Goal: Information Seeking & Learning: Learn about a topic

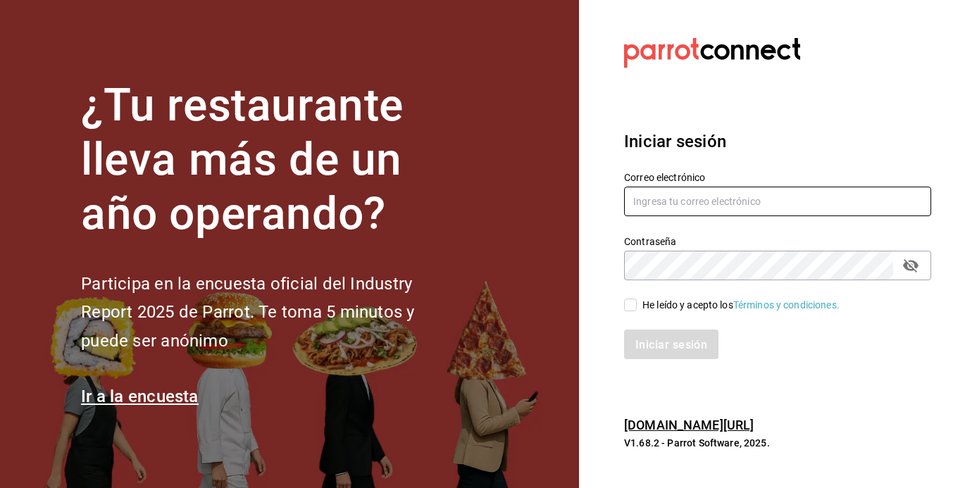
type input "[EMAIL_ADDRESS][DOMAIN_NAME]"
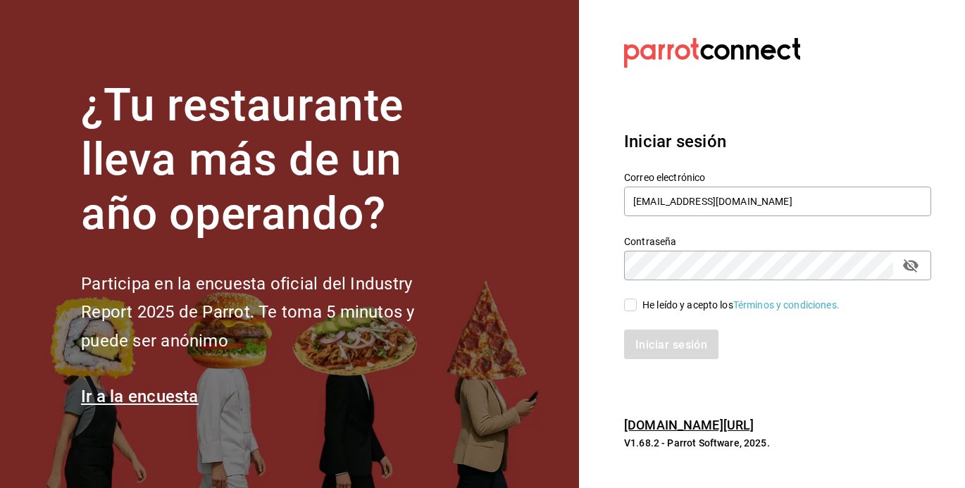
click at [634, 309] on input "He leído y acepto los Términos y condiciones." at bounding box center [630, 305] width 13 height 13
checkbox input "true"
click at [658, 345] on font "Iniciar sesión" at bounding box center [672, 343] width 72 height 13
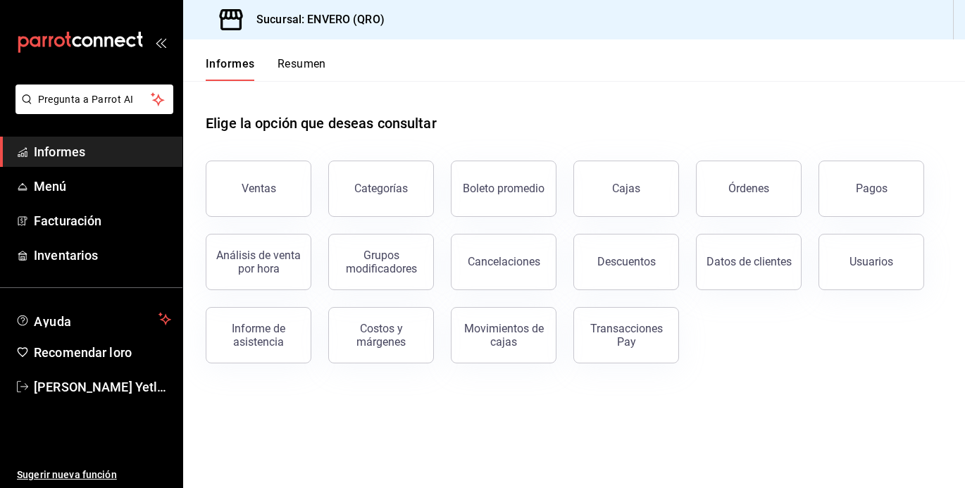
click at [316, 66] on font "Resumen" at bounding box center [302, 63] width 49 height 13
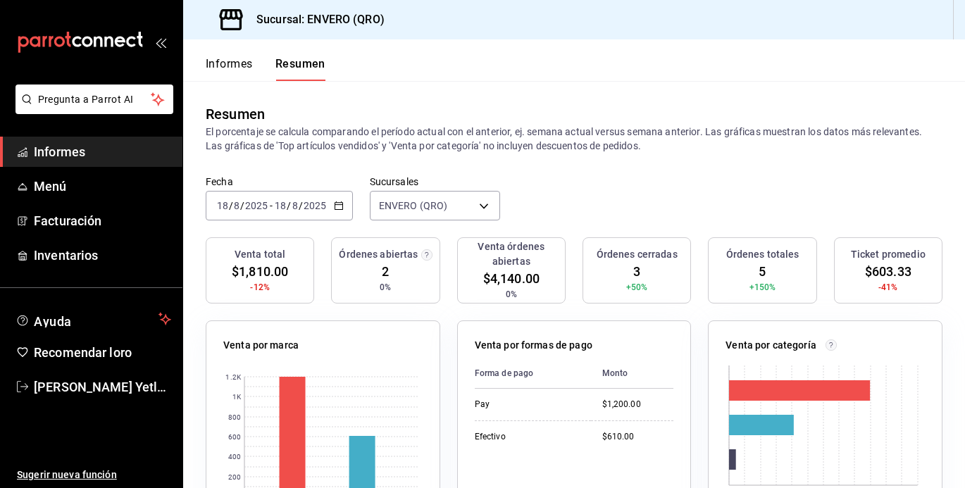
click at [237, 63] on font "Informes" at bounding box center [229, 63] width 47 height 13
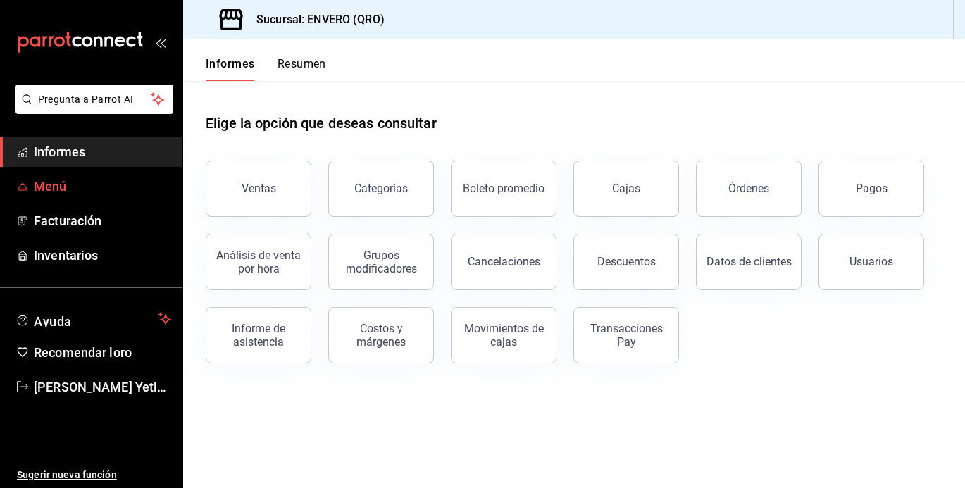
click at [81, 199] on link "Menú" at bounding box center [91, 186] width 182 height 30
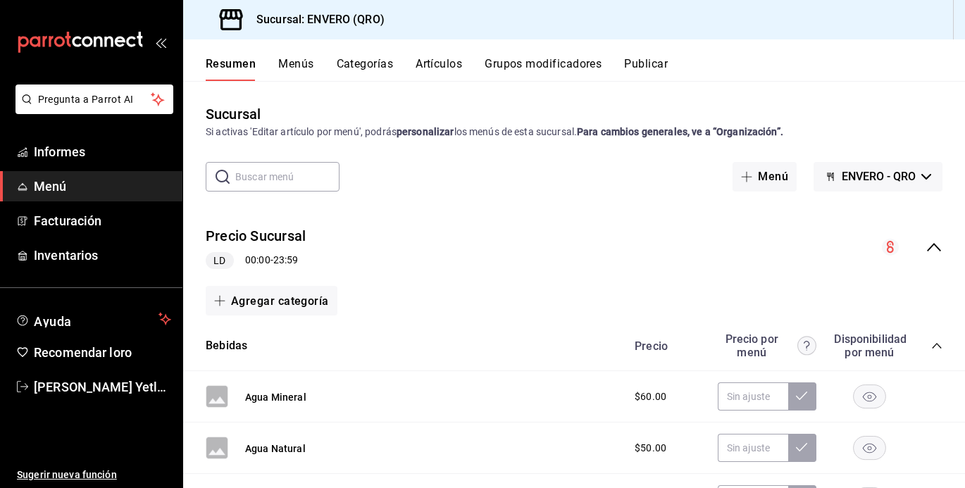
click at [354, 62] on font "Categorías" at bounding box center [365, 63] width 57 height 13
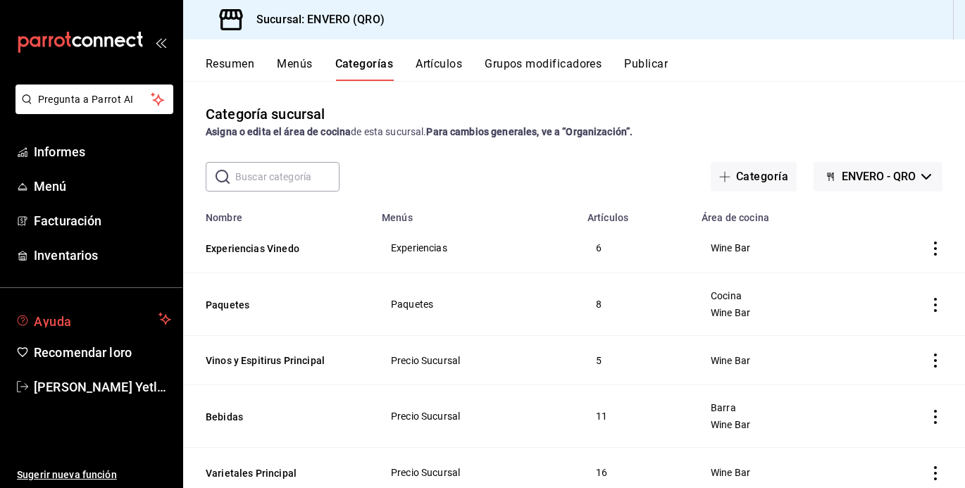
click at [113, 316] on span "Ayuda" at bounding box center [93, 319] width 119 height 17
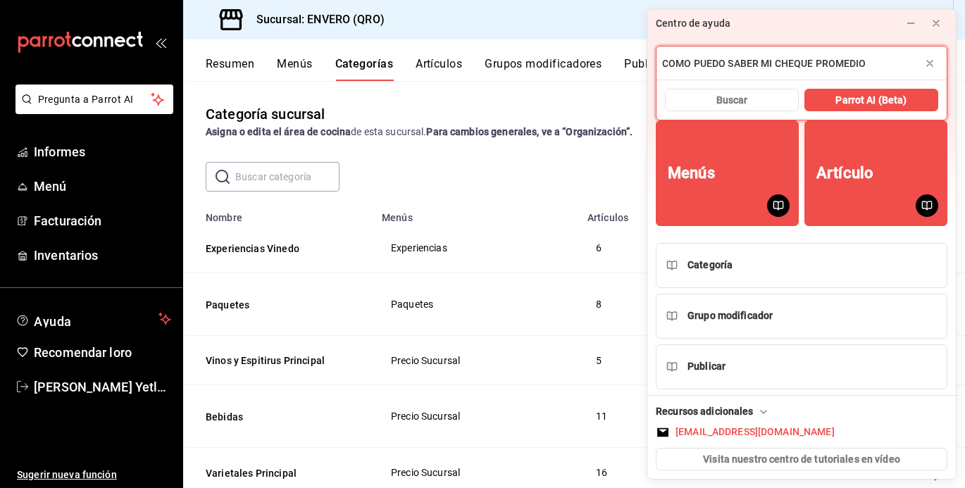
type input "COMO PUEDO SABER MI CHEQUE PROMEDIO"
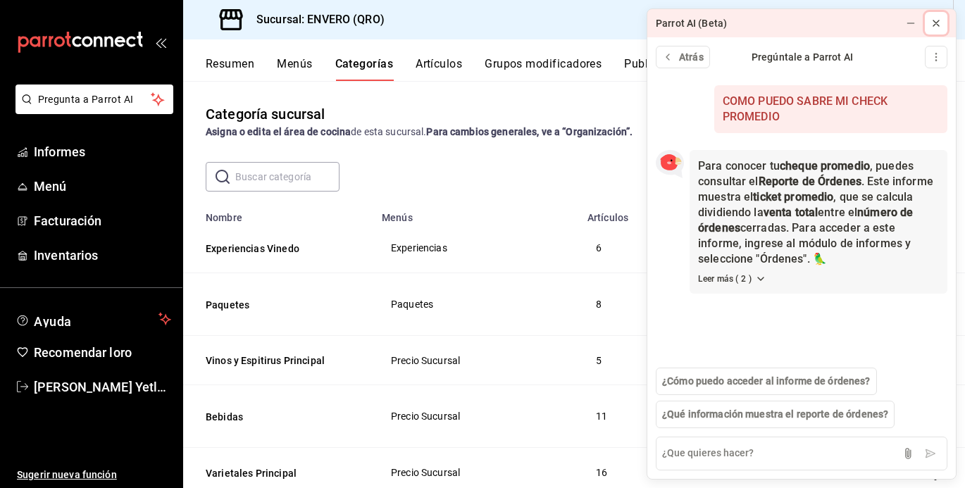
click at [932, 29] on div at bounding box center [935, 23] width 11 height 14
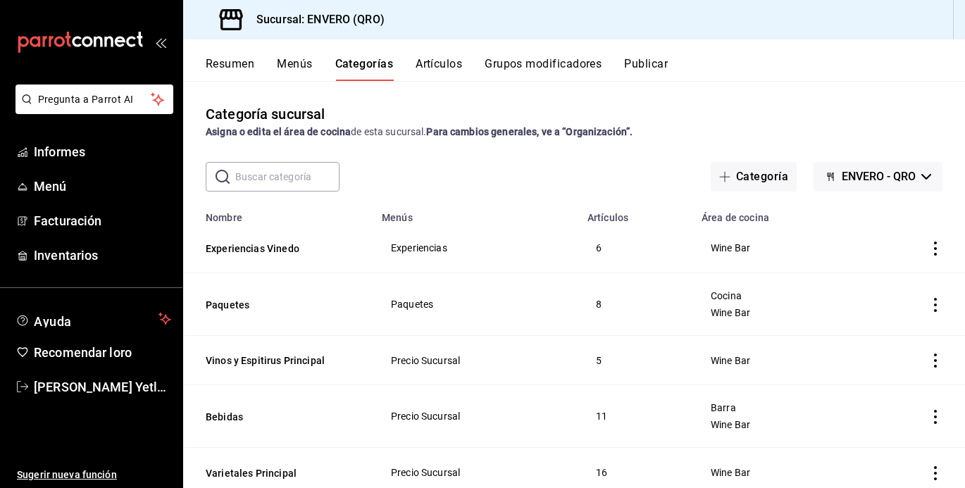
click at [297, 75] on button "Menús" at bounding box center [294, 68] width 35 height 25
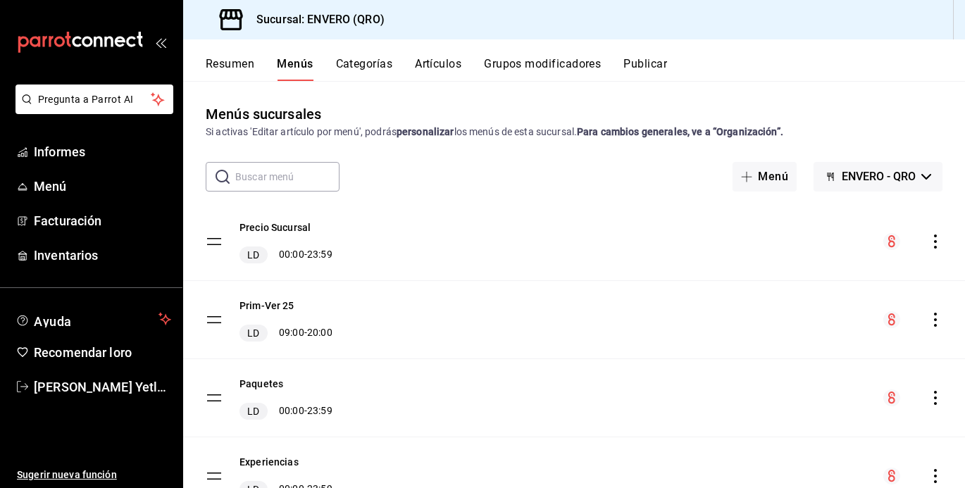
click at [80, 46] on icon "carpetas de buzón" at bounding box center [76, 41] width 9 height 11
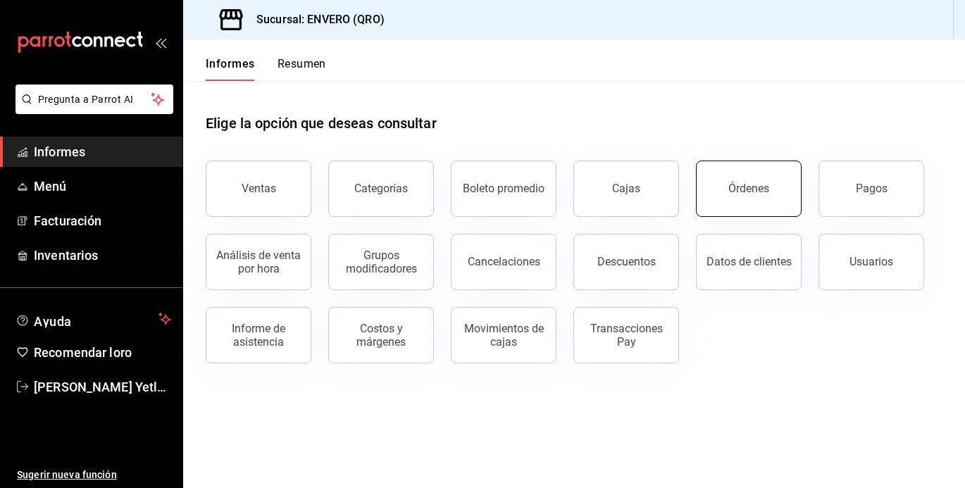
click at [722, 199] on button "Órdenes" at bounding box center [749, 189] width 106 height 56
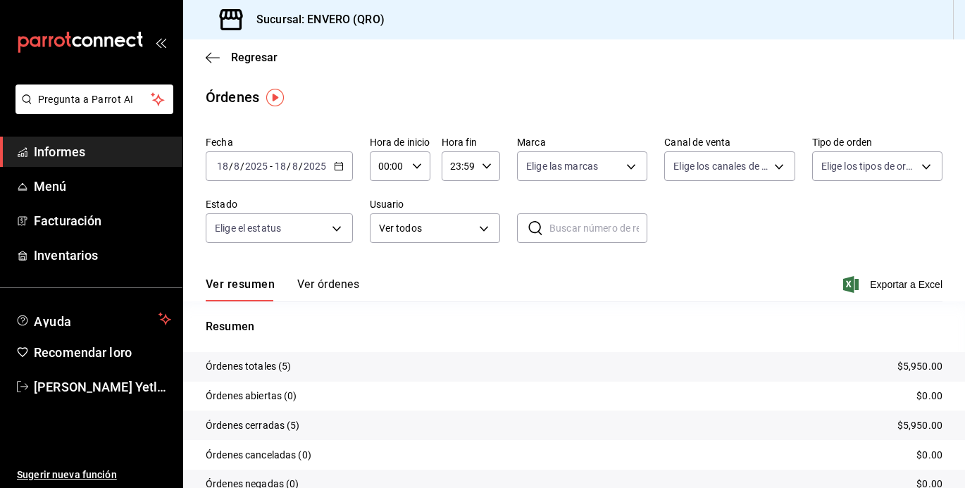
click at [330, 294] on button "Ver órdenes" at bounding box center [328, 289] width 62 height 25
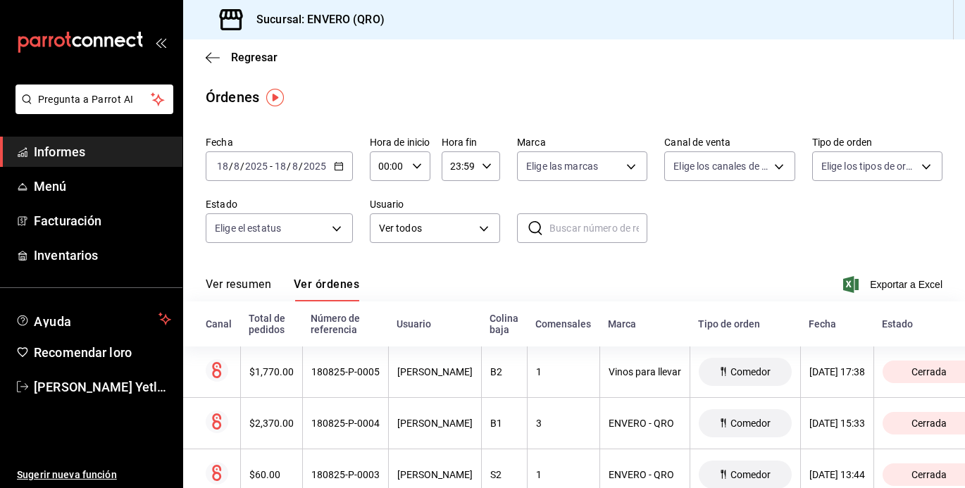
click at [75, 32] on icon "carpetas de buzón" at bounding box center [80, 42] width 127 height 21
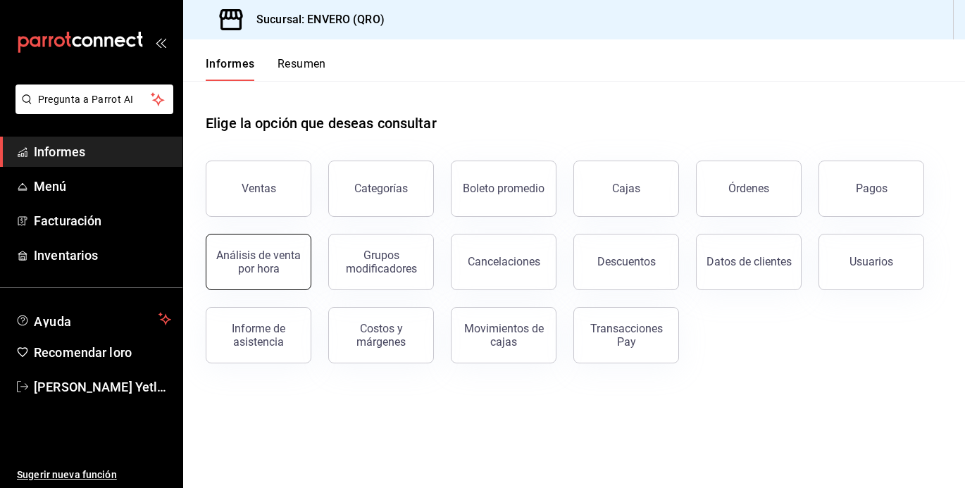
click at [248, 254] on font "Análisis de venta por hora" at bounding box center [258, 262] width 85 height 27
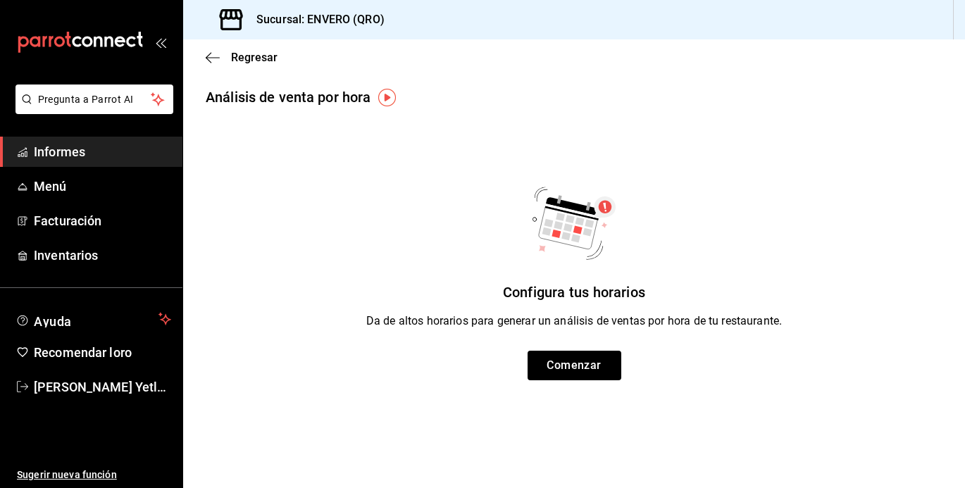
click at [59, 40] on icon "carpetas de buzón" at bounding box center [80, 42] width 127 height 21
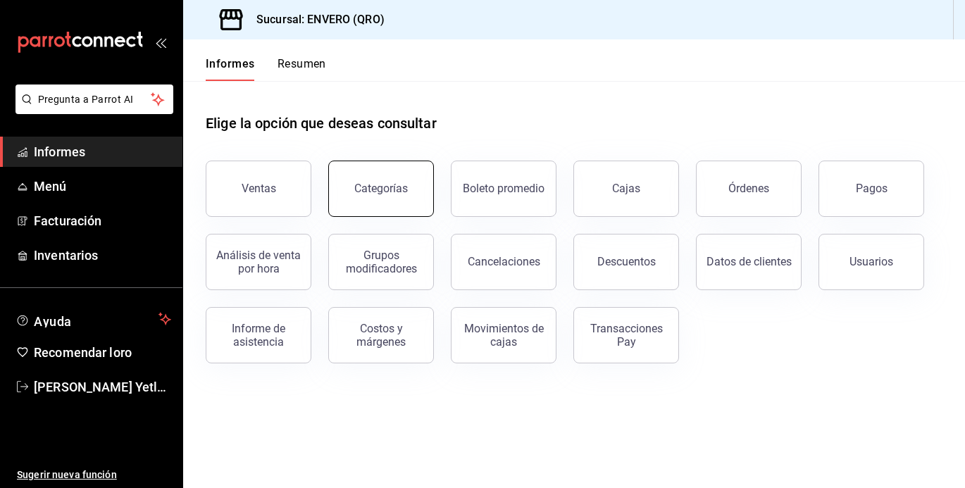
click at [379, 184] on font "Categorías" at bounding box center [381, 188] width 54 height 13
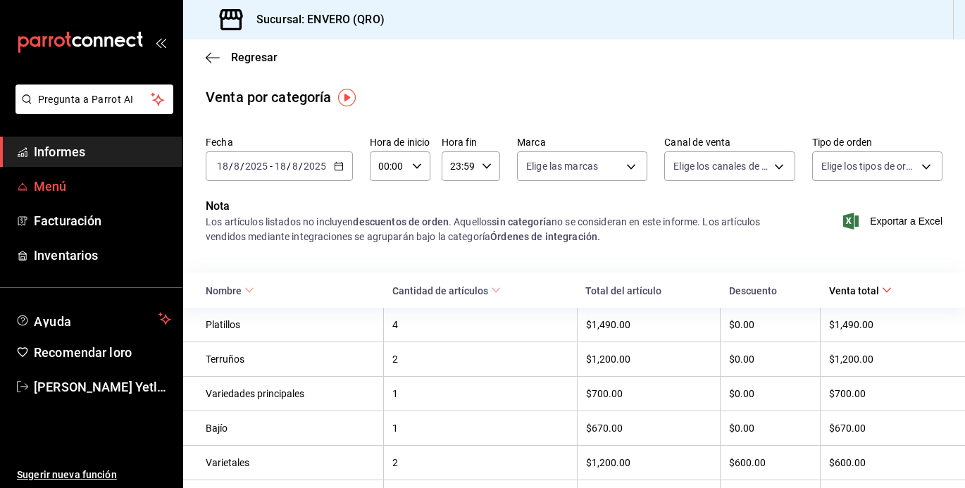
click at [77, 187] on span "Menú" at bounding box center [102, 186] width 137 height 19
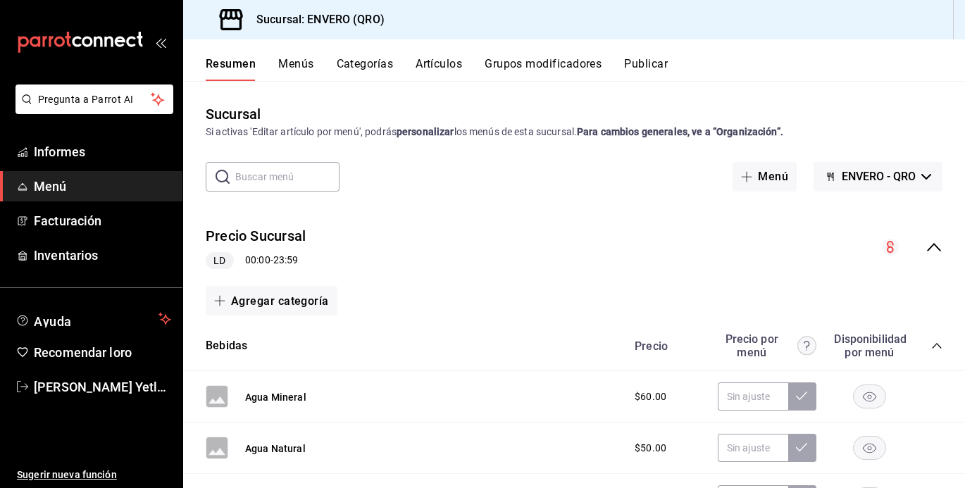
click at [282, 59] on font "Menús" at bounding box center [295, 63] width 35 height 13
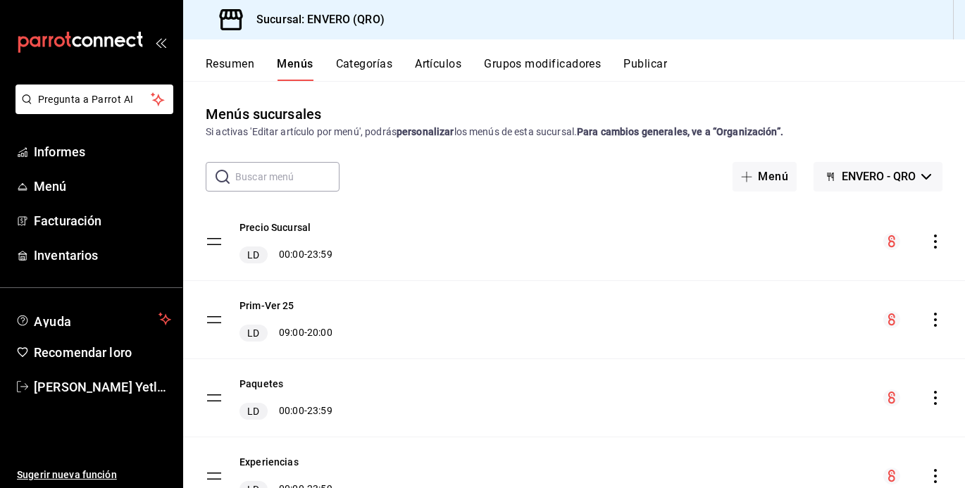
click at [362, 53] on div "Resumen Menús Categorías Artículos Grupos modificadores Publicar" at bounding box center [574, 60] width 782 height 42
click at [362, 56] on div "Resumen Menús Categorías Artículos Grupos modificadores Publicar" at bounding box center [574, 60] width 782 height 42
click at [354, 63] on font "Categorías" at bounding box center [364, 63] width 57 height 13
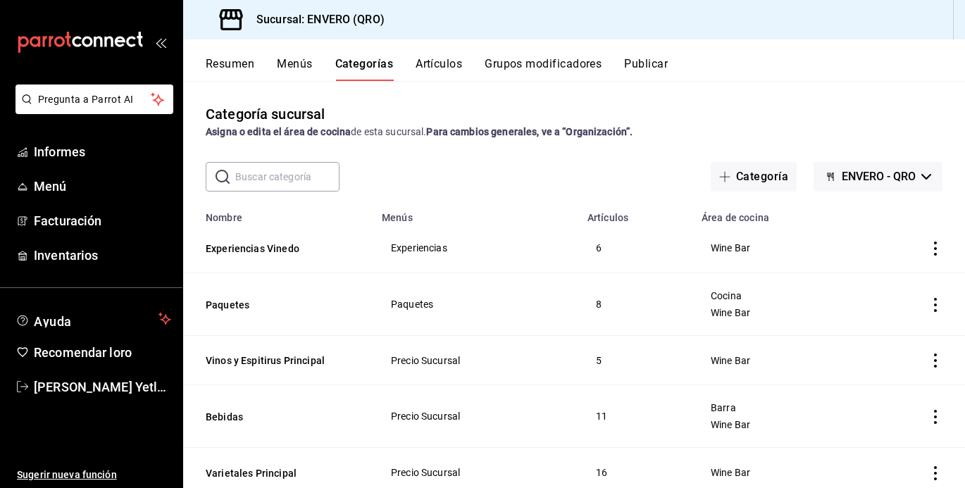
click at [470, 57] on div "Resumen Menús Categorías Artículos Grupos modificadores Publicar" at bounding box center [585, 68] width 759 height 25
click at [430, 67] on font "Artículos" at bounding box center [439, 63] width 46 height 13
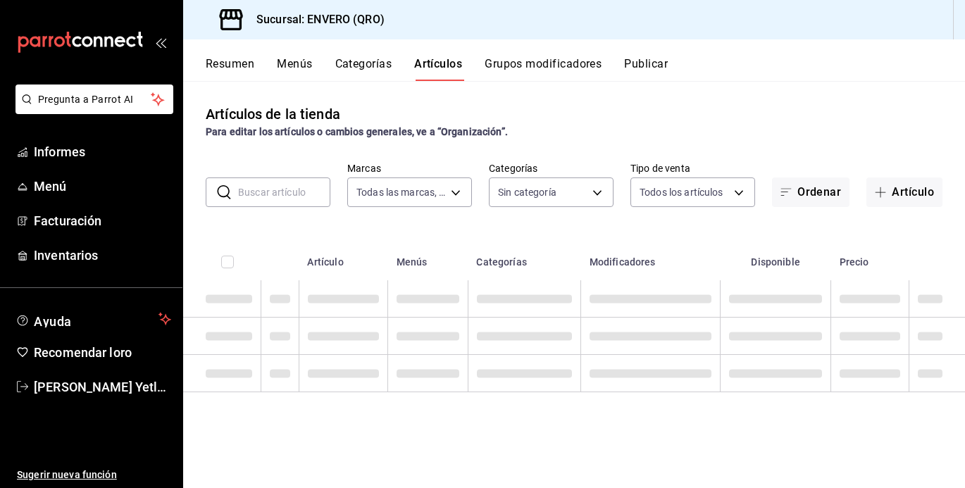
type input "77704a34-0683-4cbb-b40a-bda73e868864,159ee66d-dcce-4c4f-b837-83b83eda05ec"
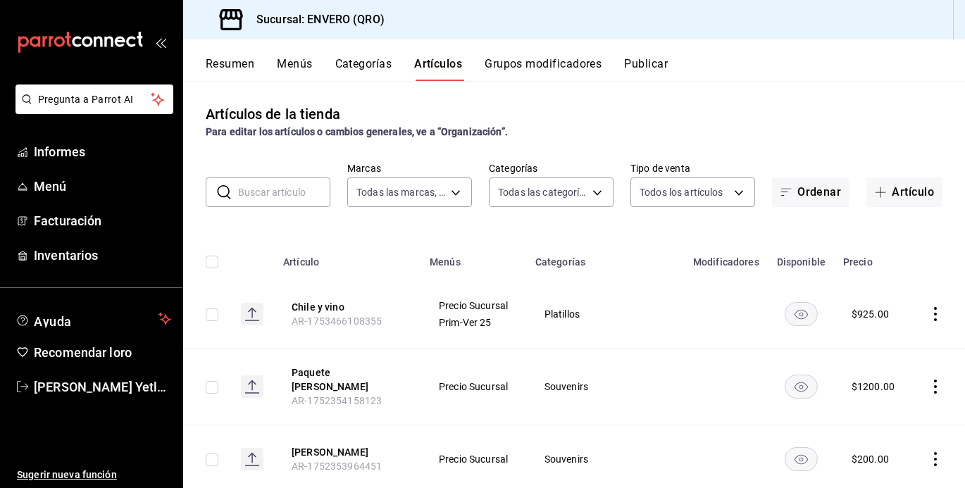
type input "8bd249ab-3b9f-43f1-8a03-584b1166bc9f,83dfc230-4932-4178-aa03-029373439efe,7a619…"
click at [551, 66] on font "Grupos modificadores" at bounding box center [543, 63] width 117 height 13
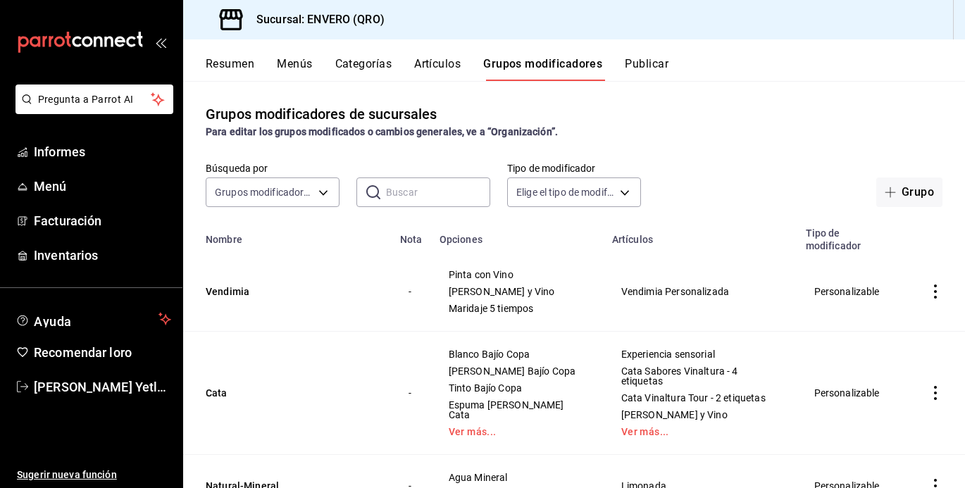
click at [633, 63] on font "Publicar" at bounding box center [647, 63] width 44 height 13
